Goal: Task Accomplishment & Management: Complete application form

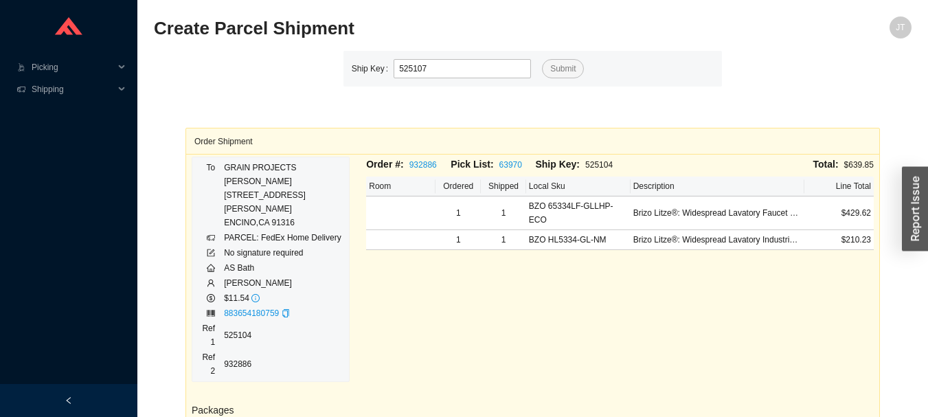
type input "525107"
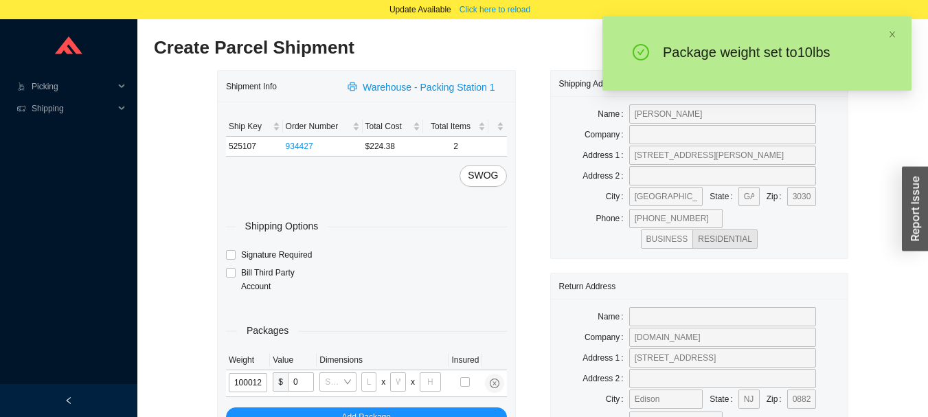
type input "10"
type input "18"
type input "12"
type input "6"
type input "10"
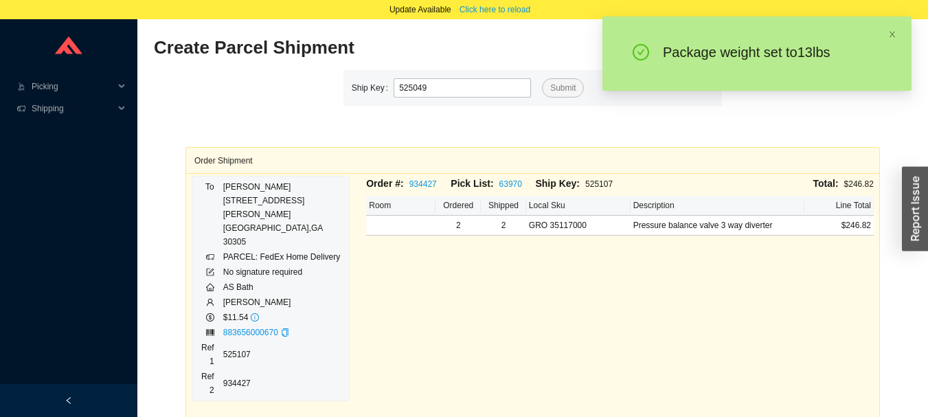
type input "525049"
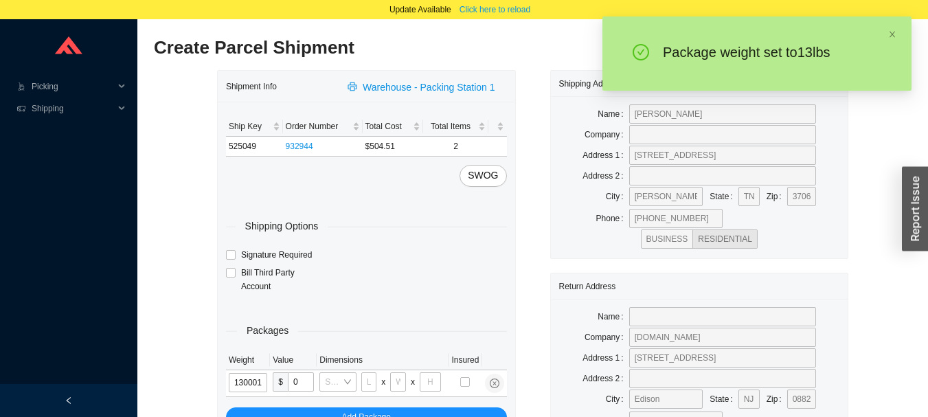
type input "13"
type input "18"
type input "5"
type input "36"
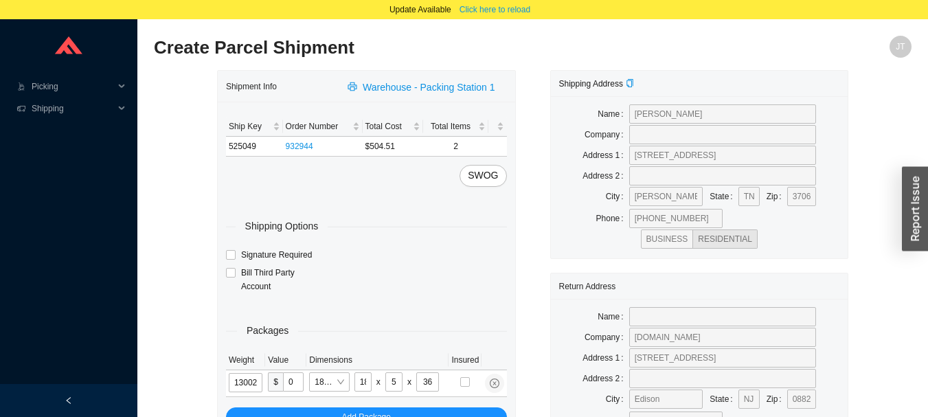
type input "13"
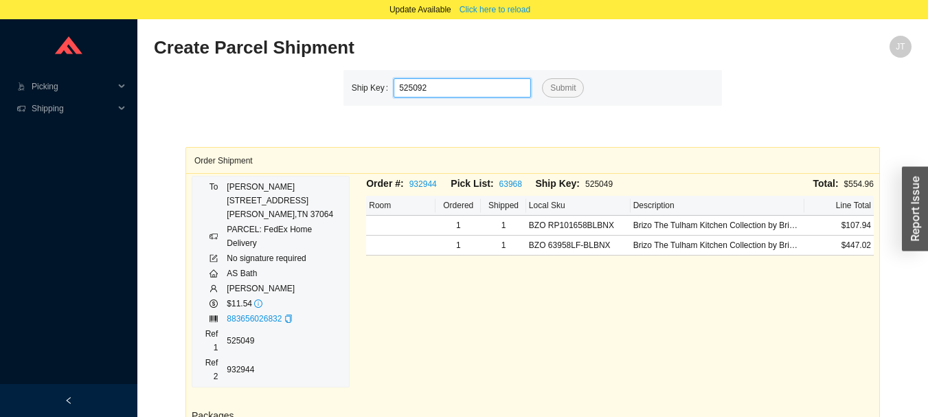
type input "525092"
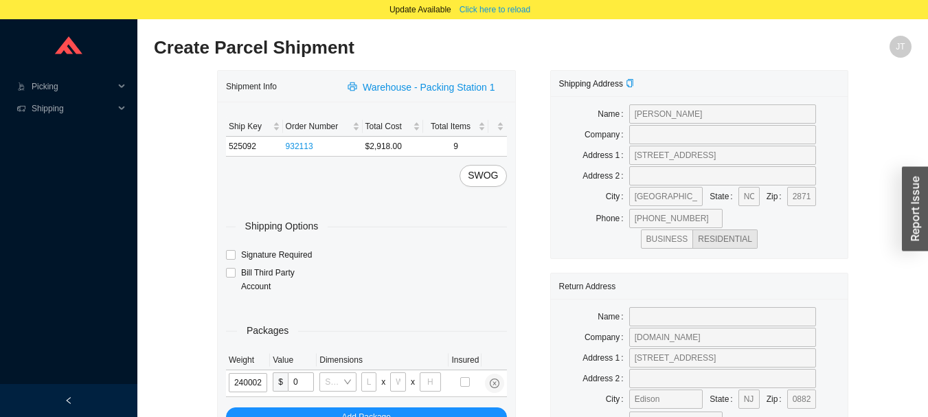
type input "24"
type input "18"
type input "8"
type input "42"
type input "24"
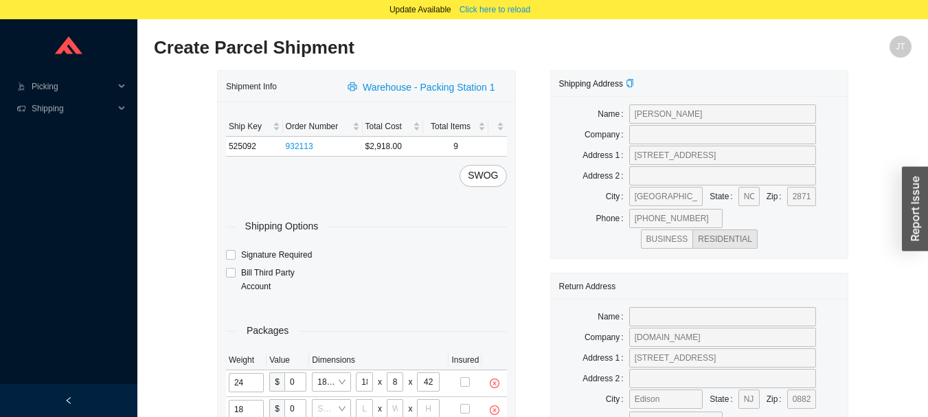
type input "18"
type input "8"
type input "42"
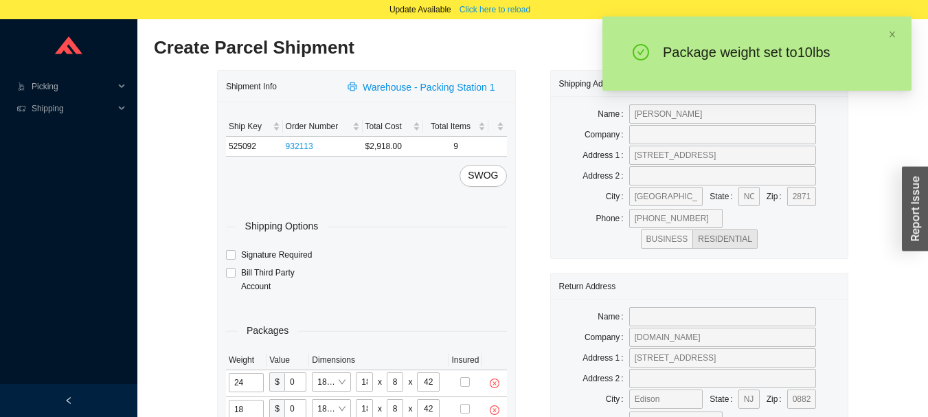
type input "10"
type input "18"
type input "12"
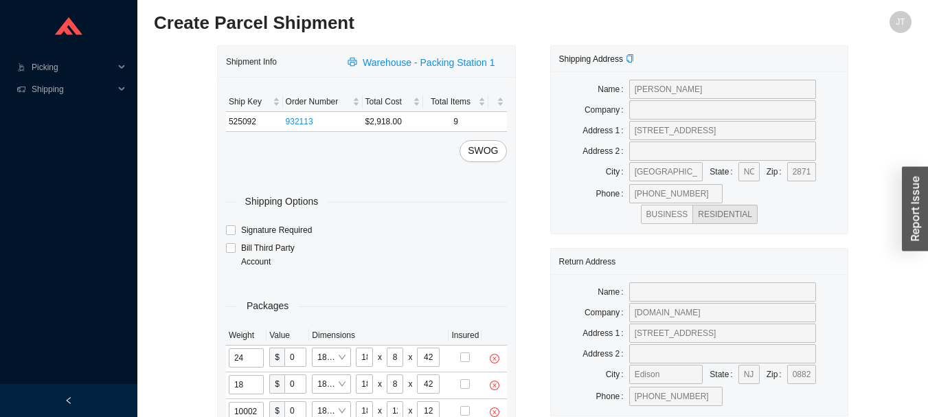
type input "10"
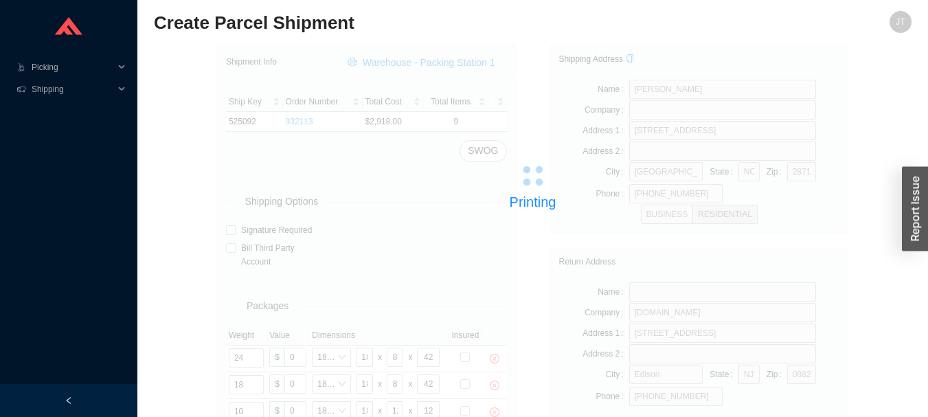
scroll to position [19, 0]
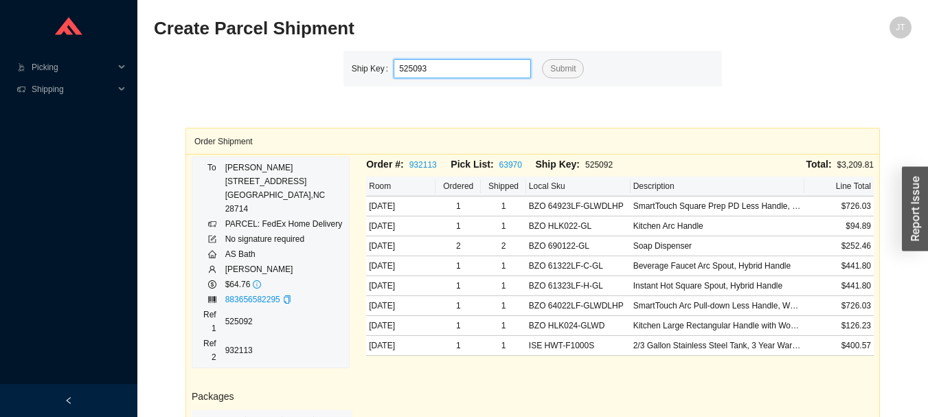
type input "525093"
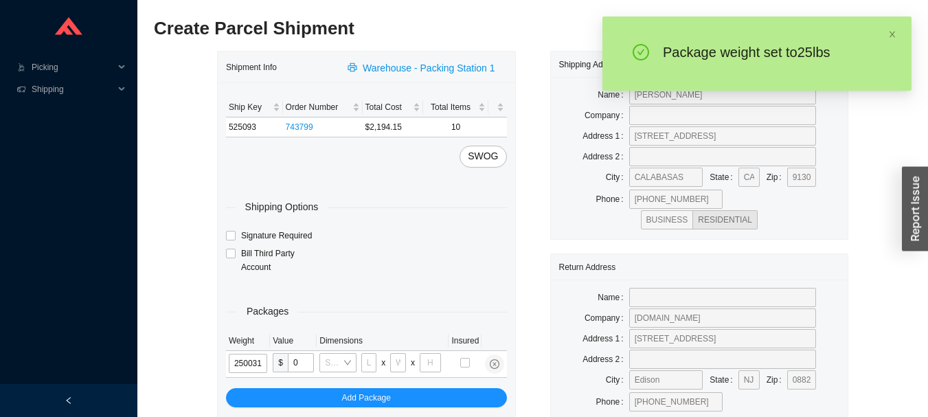
type input "25"
type input "24"
type input "16"
type input "25"
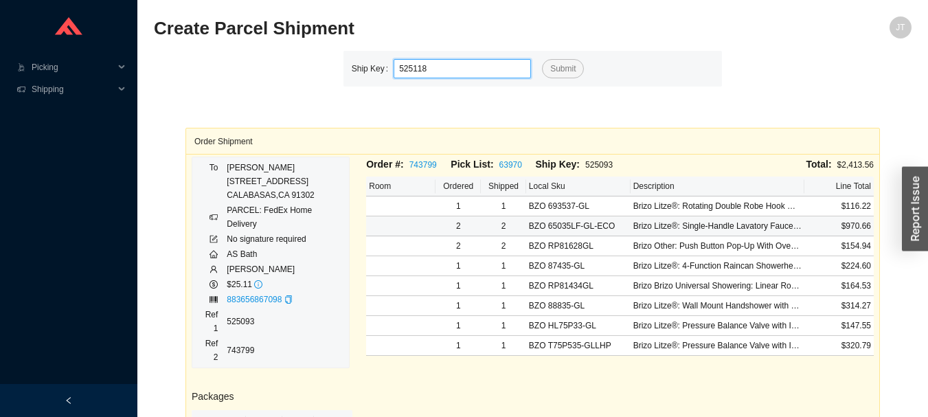
type input "525118"
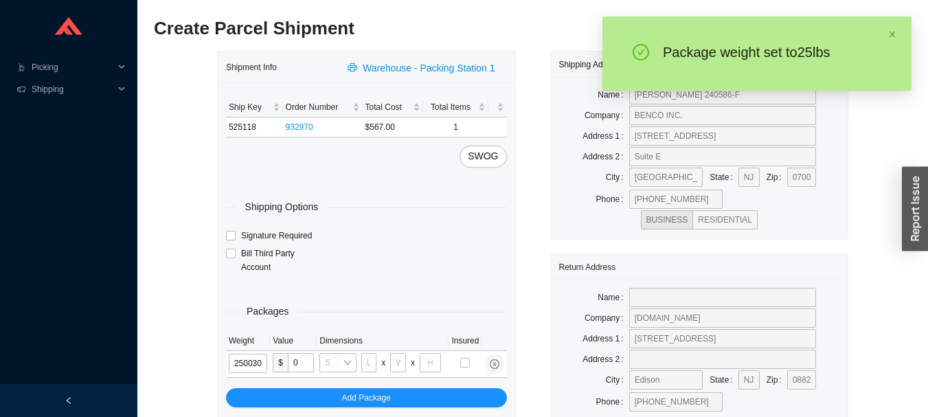
type input "25"
type input "26"
type input "20"
type input "12"
type input "25"
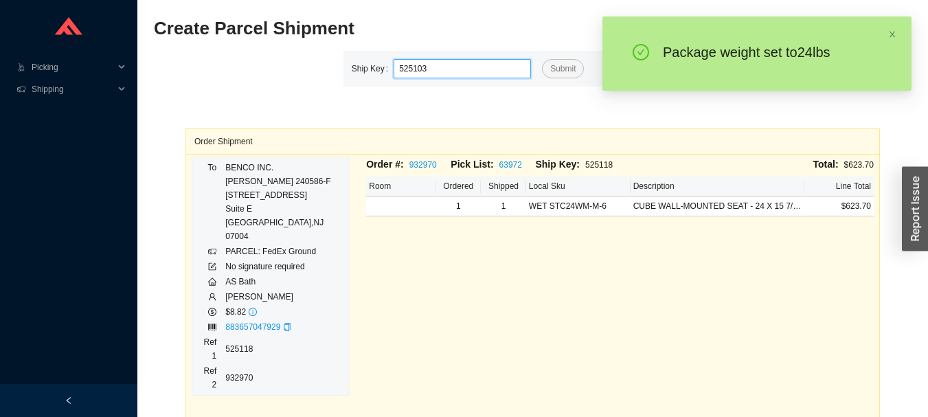
type input "525103"
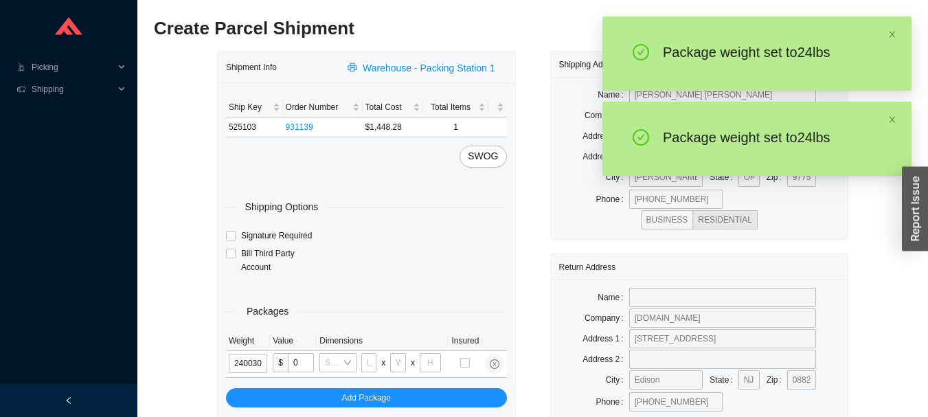
type input "24"
type input "26"
type input "20"
type input "12"
type input "24"
